Goal: Information Seeking & Learning: Find specific fact

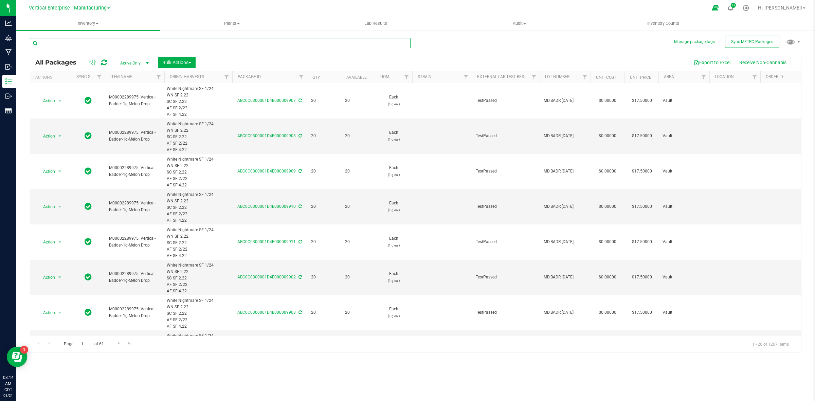
click at [75, 41] on input "text" at bounding box center [220, 43] width 381 height 10
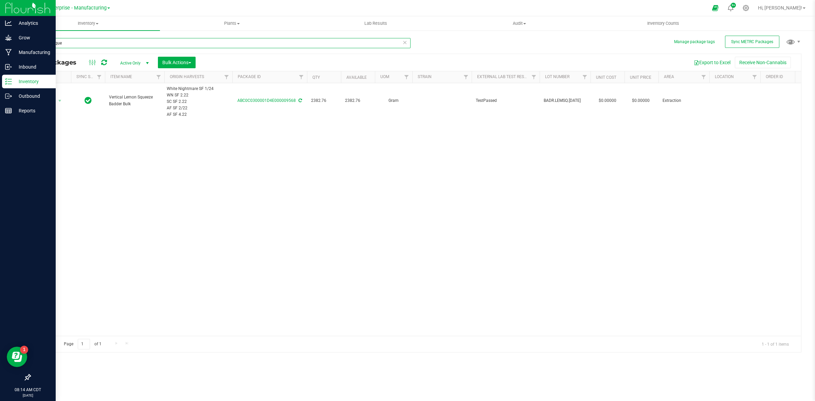
type input "lemon sque"
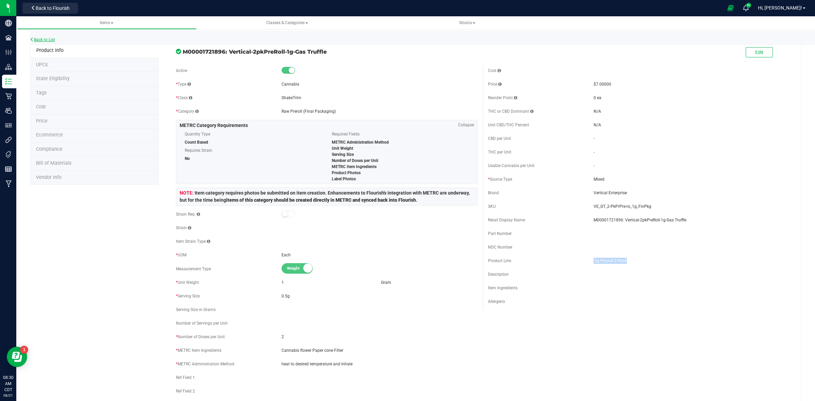
click at [41, 38] on link "Back to List" at bounding box center [42, 39] width 25 height 5
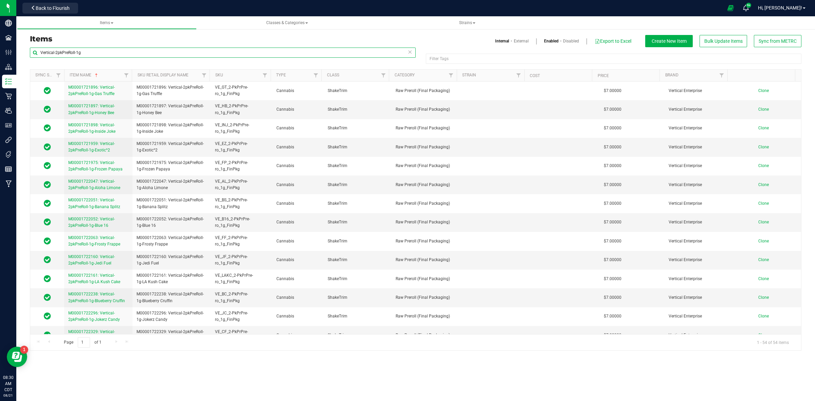
drag, startPoint x: 87, startPoint y: 55, endPoint x: 41, endPoint y: 59, distance: 46.4
click at [41, 59] on div "Vertical-2pkPreRoll-1g" at bounding box center [223, 56] width 386 height 16
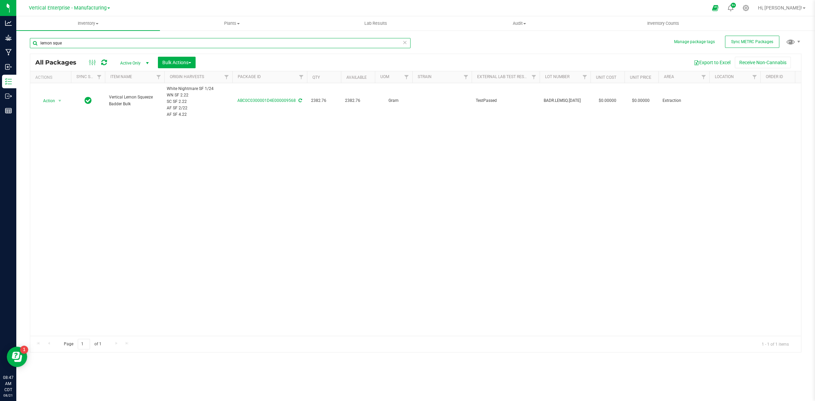
drag, startPoint x: 68, startPoint y: 44, endPoint x: 34, endPoint y: 41, distance: 34.5
click at [34, 41] on input "lemon sque" at bounding box center [220, 43] width 381 height 10
